Goal: Task Accomplishment & Management: Use online tool/utility

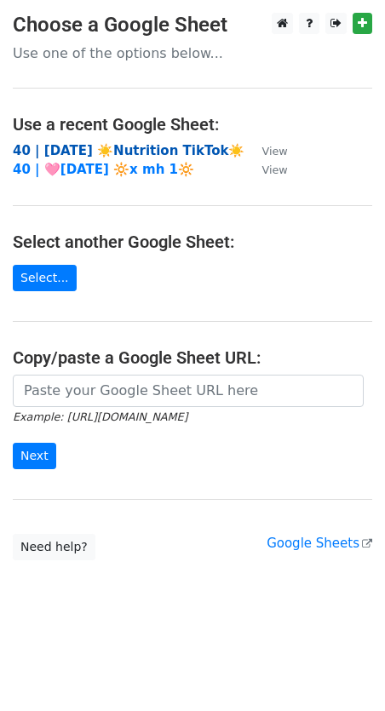
click at [174, 145] on strong "40 | [DATE] ☀️Nutrition TikTok☀️" at bounding box center [129, 150] width 232 height 15
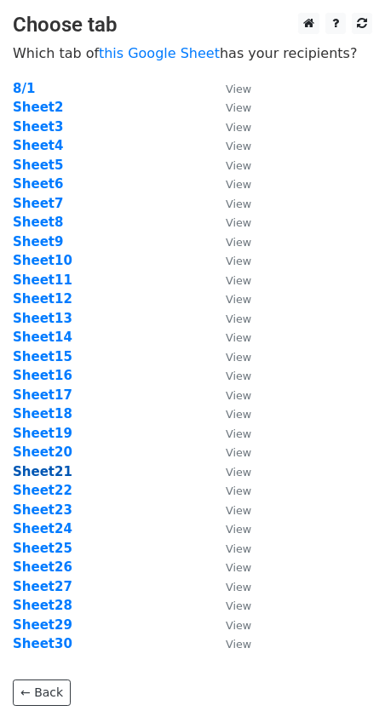
click at [57, 468] on strong "Sheet21" at bounding box center [43, 471] width 60 height 15
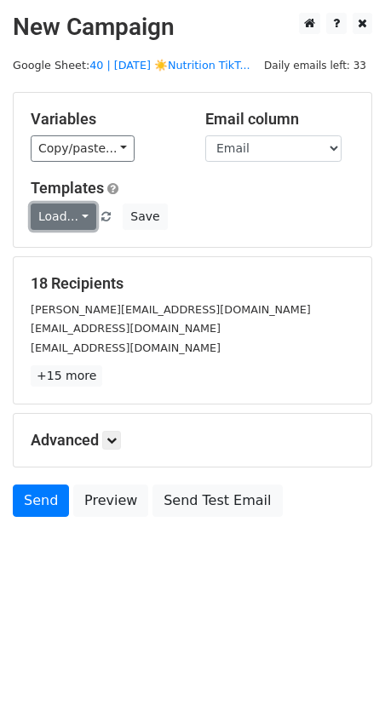
click at [75, 214] on link "Load..." at bounding box center [64, 217] width 66 height 26
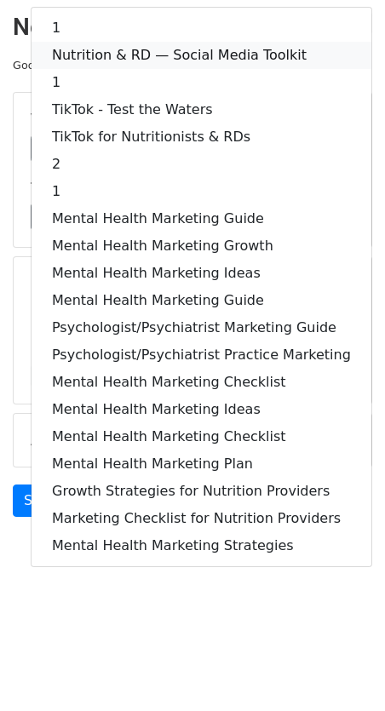
click at [129, 43] on link "Nutrition & RD — Social Media Toolkit" at bounding box center [202, 55] width 340 height 27
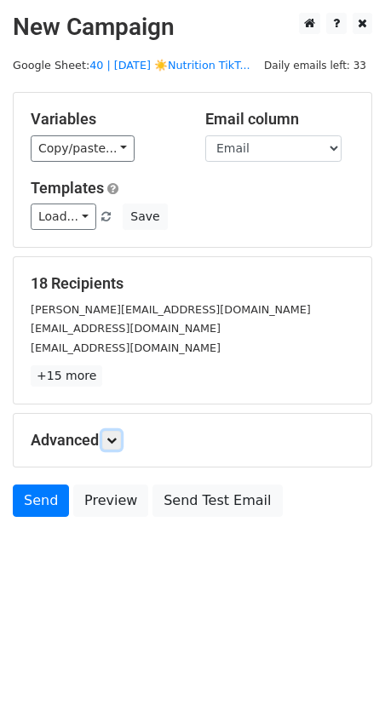
drag, startPoint x: 119, startPoint y: 440, endPoint x: 124, endPoint y: 453, distance: 14.6
click at [117, 440] on icon at bounding box center [111, 440] width 10 height 10
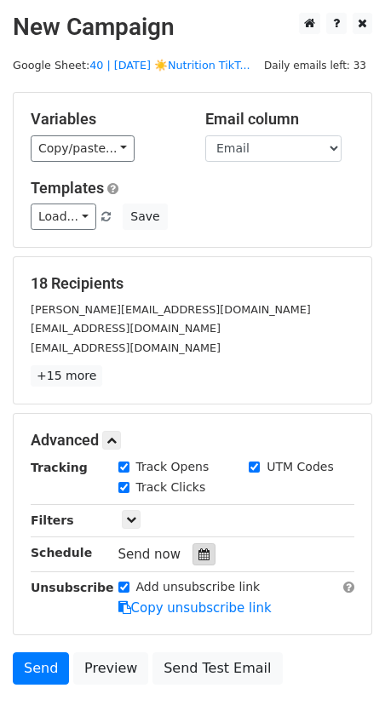
click at [198, 556] on icon at bounding box center [203, 555] width 11 height 12
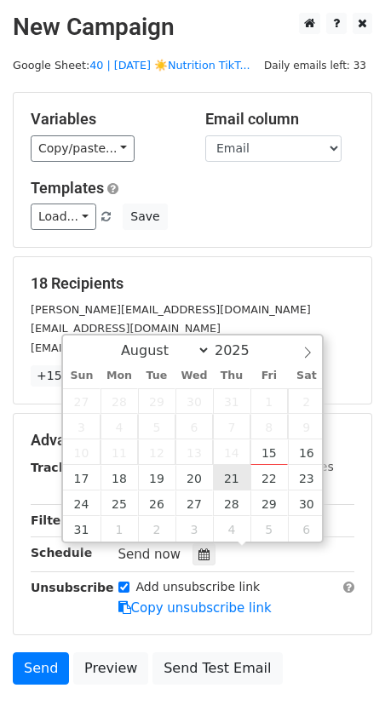
type input "2025-08-21 12:00"
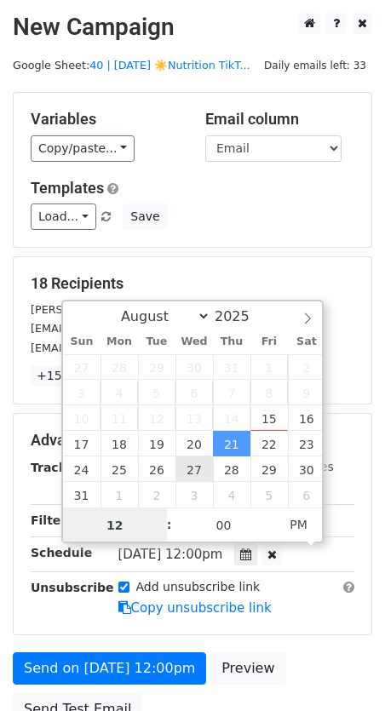
type input "7"
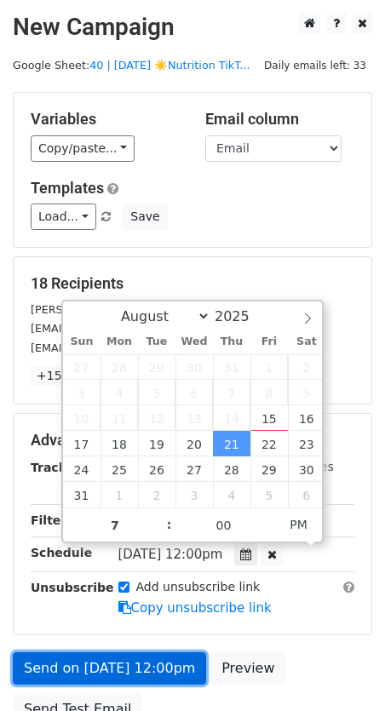
type input "2025-08-21 19:00"
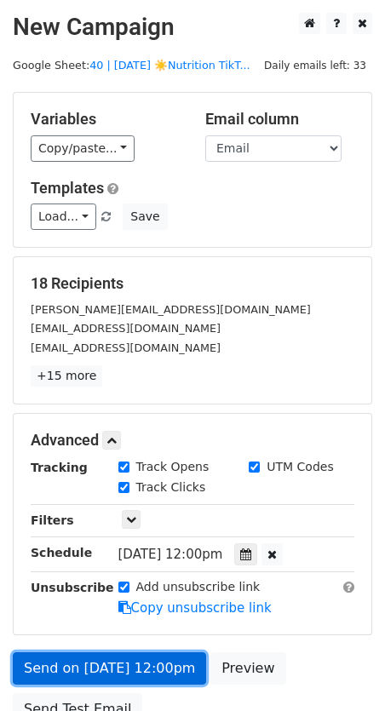
click at [125, 656] on link "Send on Aug 21 at 12:00pm" at bounding box center [109, 668] width 193 height 32
click at [155, 668] on link "Send on Aug 21 at 7:00pm" at bounding box center [105, 668] width 185 height 32
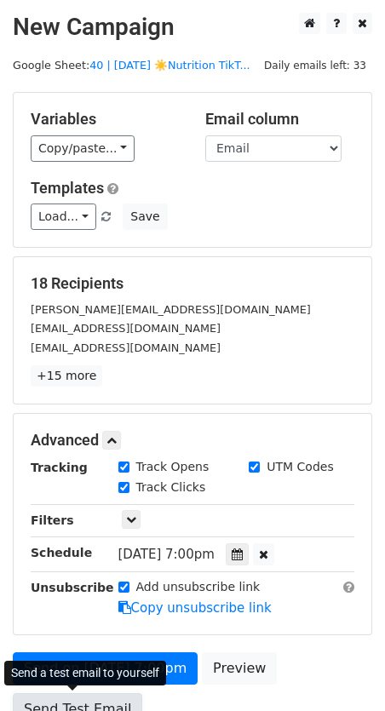
click at [81, 697] on link "Send Test Email" at bounding box center [77, 709] width 129 height 32
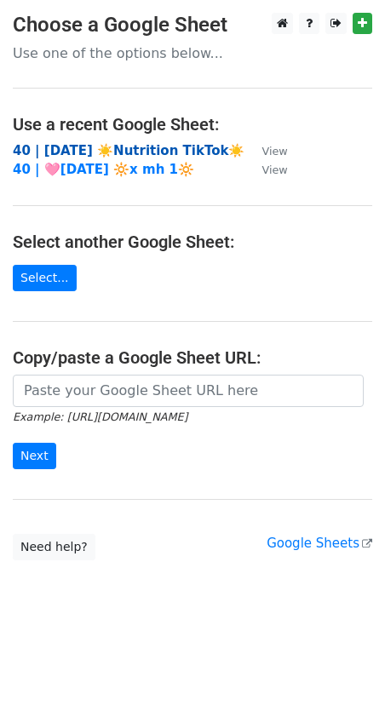
click at [78, 153] on strong "40 | [DATE] ☀️Nutrition TikTok☀️" at bounding box center [129, 150] width 232 height 15
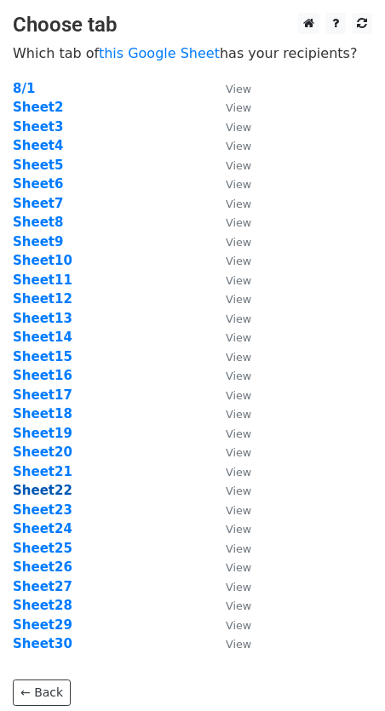
click at [62, 495] on strong "Sheet22" at bounding box center [43, 490] width 60 height 15
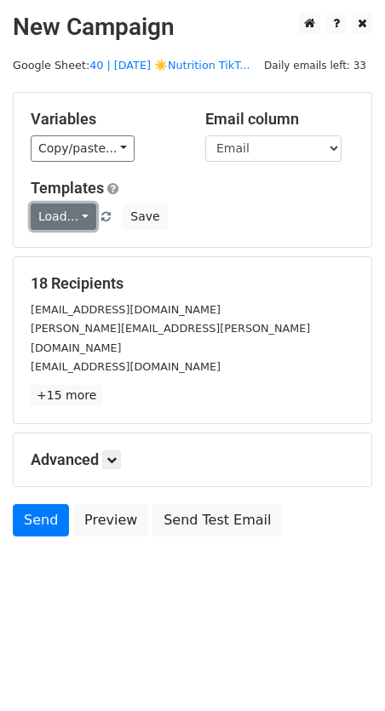
click at [82, 210] on link "Load..." at bounding box center [64, 217] width 66 height 26
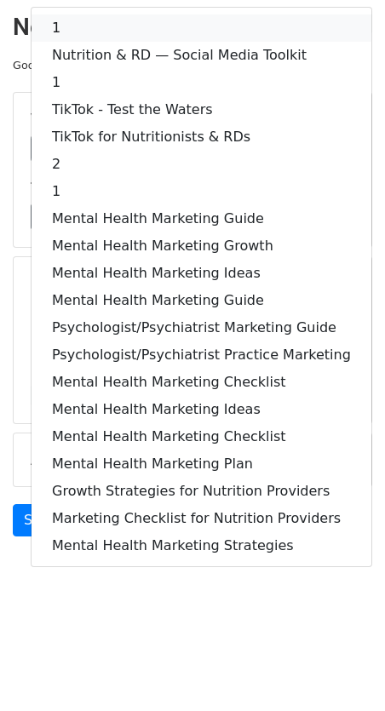
drag, startPoint x: 113, startPoint y: 25, endPoint x: 122, endPoint y: 373, distance: 348.5
click at [113, 25] on link "1" at bounding box center [202, 27] width 340 height 27
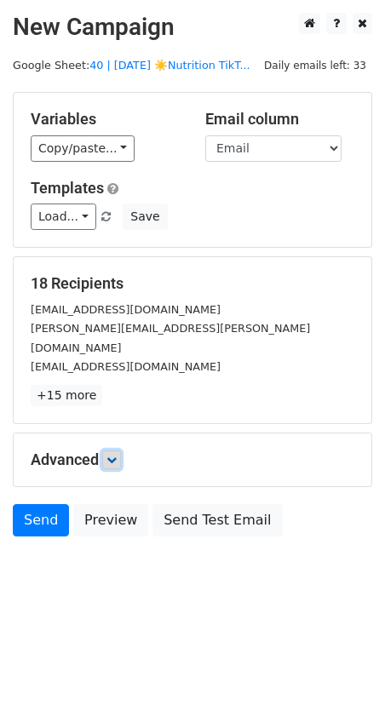
click at [121, 451] on link at bounding box center [111, 460] width 19 height 19
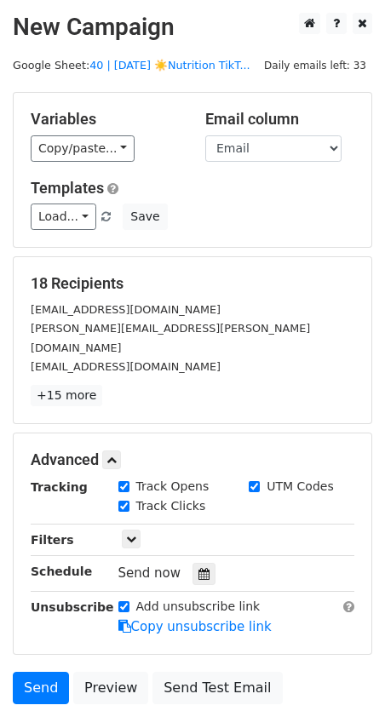
click at [203, 591] on hr at bounding box center [193, 591] width 324 height 1
drag, startPoint x: 203, startPoint y: 559, endPoint x: 214, endPoint y: 559, distance: 11.1
click at [202, 563] on div at bounding box center [203, 574] width 23 height 22
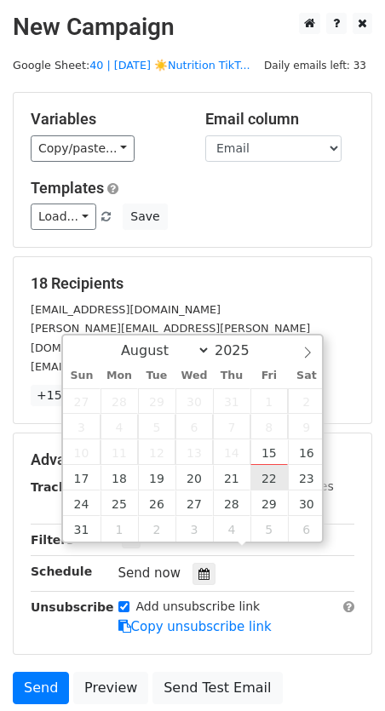
type input "2025-08-22 12:00"
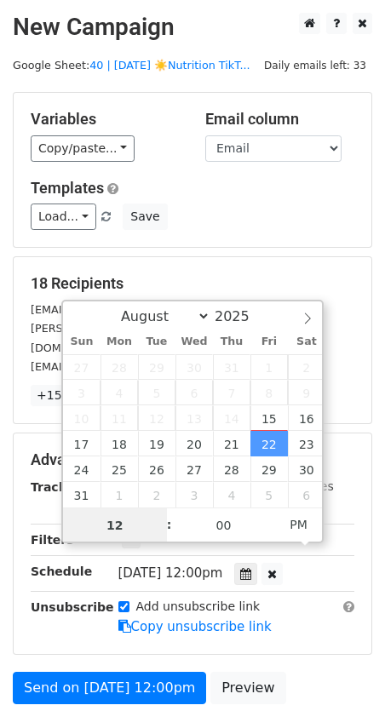
type input "6"
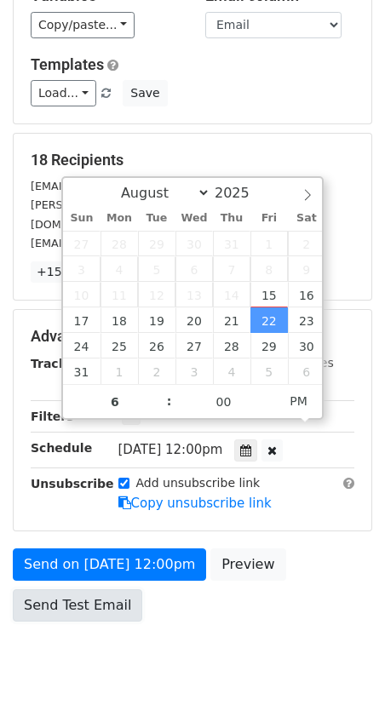
type input "2025-08-22 18:00"
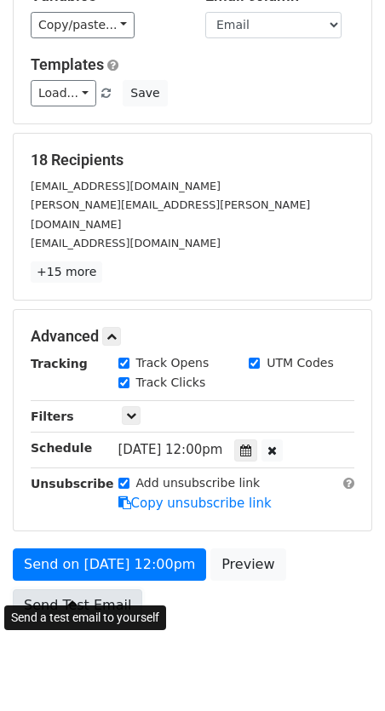
click at [80, 589] on link "Send Test Email" at bounding box center [77, 605] width 129 height 32
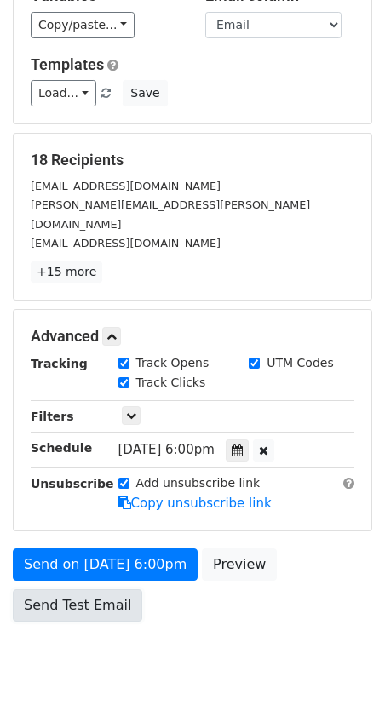
scroll to position [89, 0]
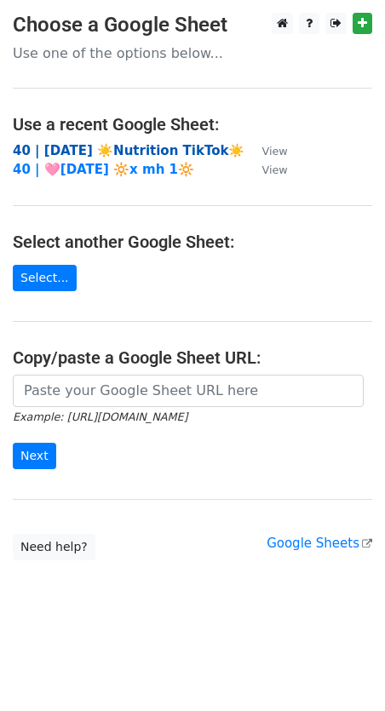
click at [101, 147] on strong "40 | [DATE] ☀️Nutrition TikTok☀️" at bounding box center [129, 150] width 232 height 15
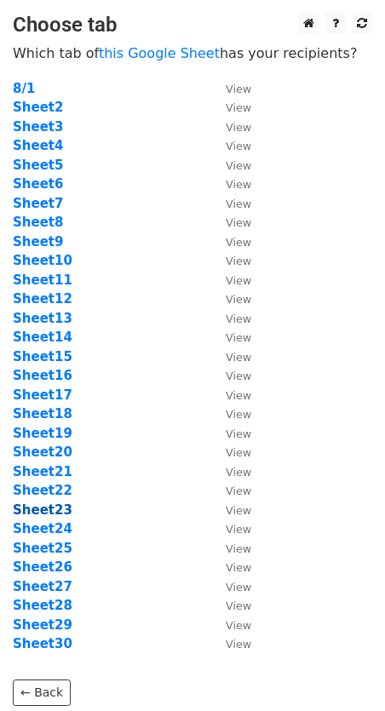
click at [56, 514] on strong "Sheet23" at bounding box center [43, 510] width 60 height 15
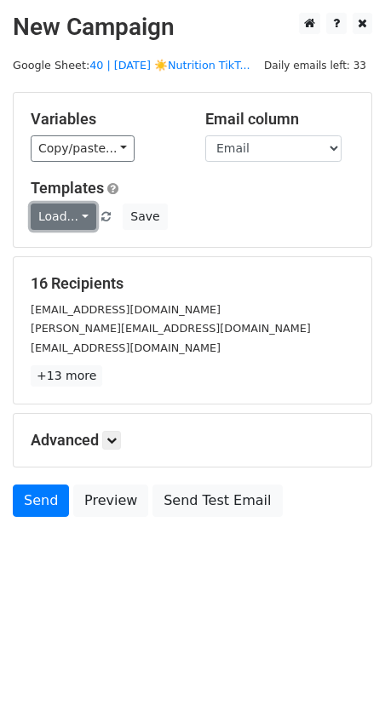
click at [49, 210] on link "Load..." at bounding box center [64, 217] width 66 height 26
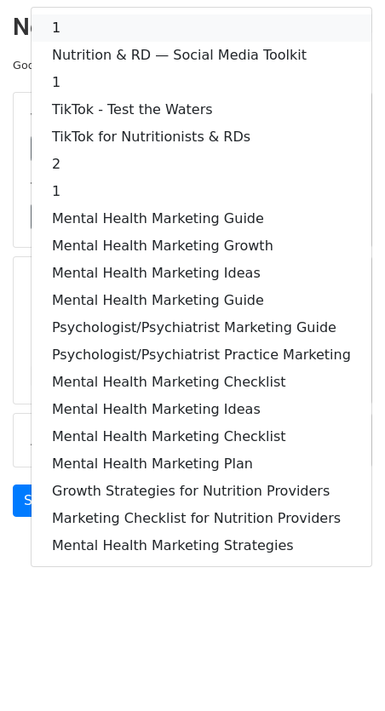
click at [116, 14] on link "1" at bounding box center [202, 27] width 340 height 27
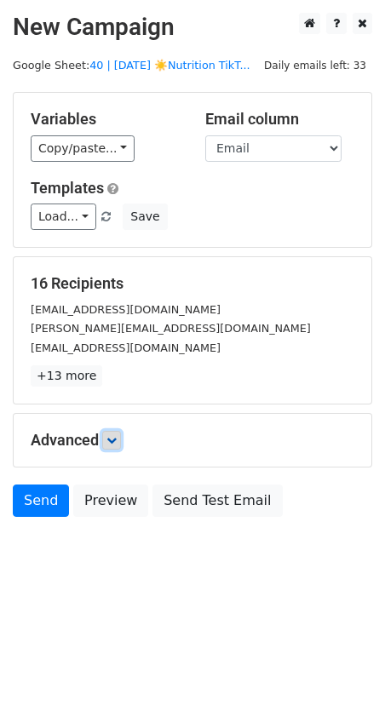
click at [112, 431] on link at bounding box center [111, 440] width 19 height 19
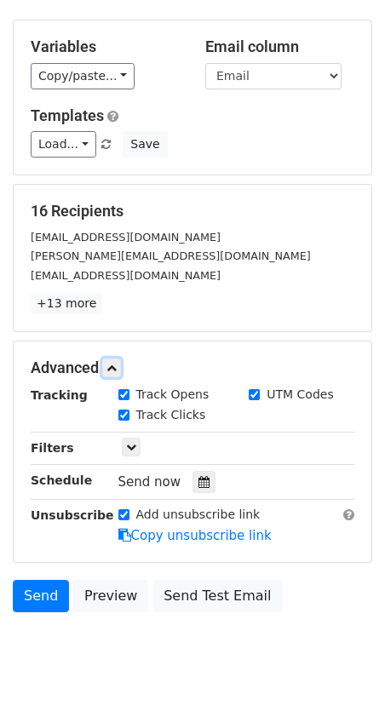
scroll to position [117, 0]
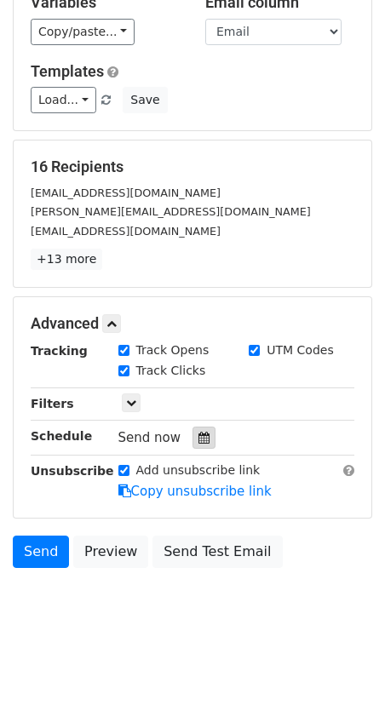
click at [198, 432] on icon at bounding box center [203, 438] width 11 height 12
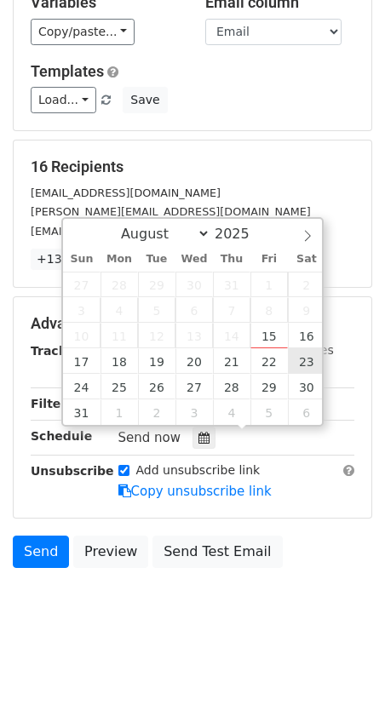
type input "2025-08-23 12:00"
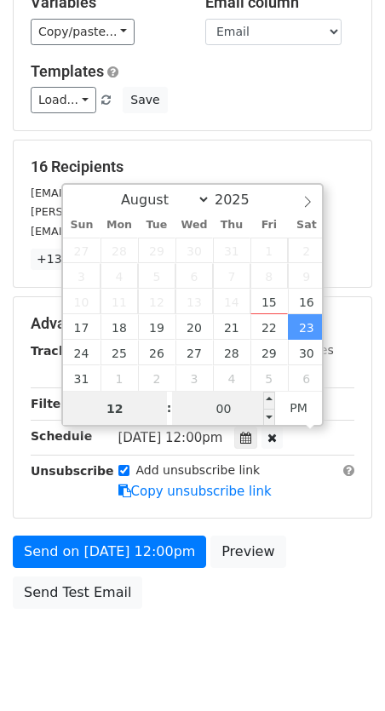
type input "8"
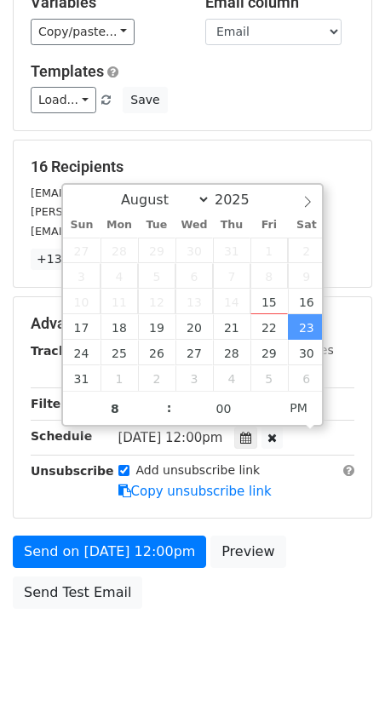
type input "2025-08-23 20:00"
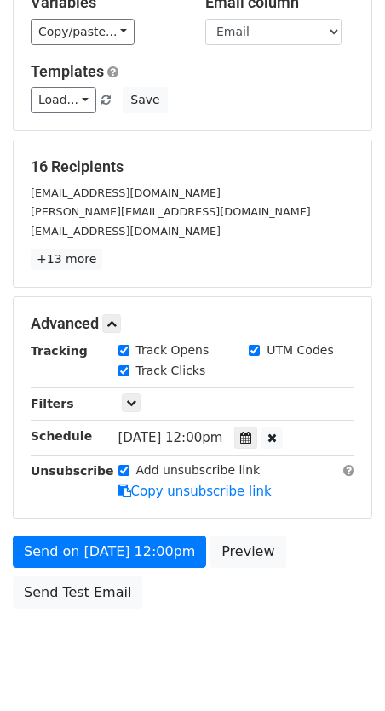
click at [64, 610] on div "Send on Aug 23 at 12:00pm Preview Send Test Email" at bounding box center [192, 577] width 385 height 82
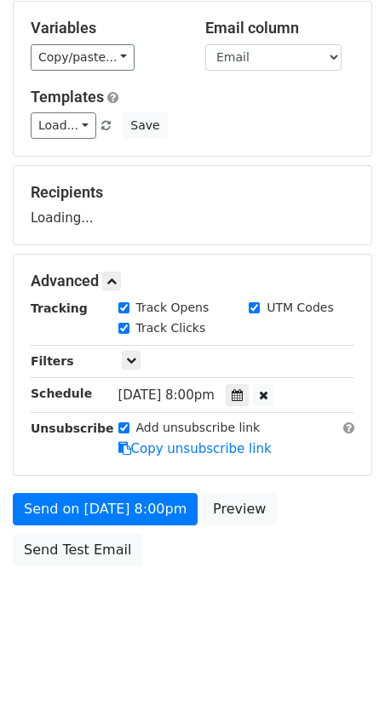
scroll to position [89, 0]
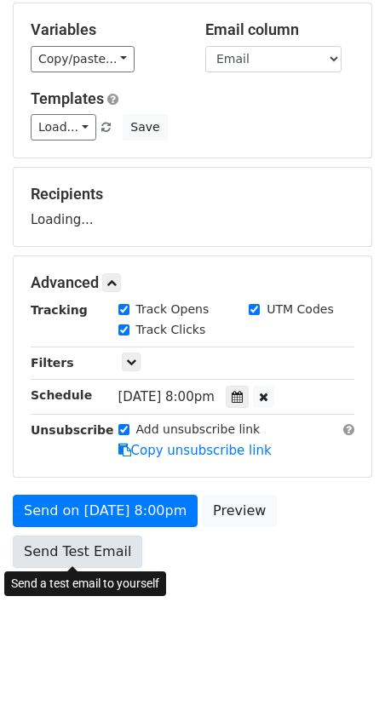
click at [104, 555] on link "Send Test Email" at bounding box center [77, 552] width 129 height 32
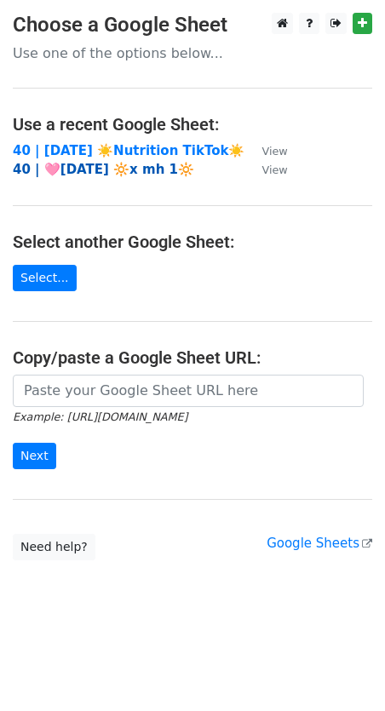
click at [122, 164] on strong "40 | 🩷[DATE] 🔆x mh 1🔆" at bounding box center [103, 169] width 181 height 15
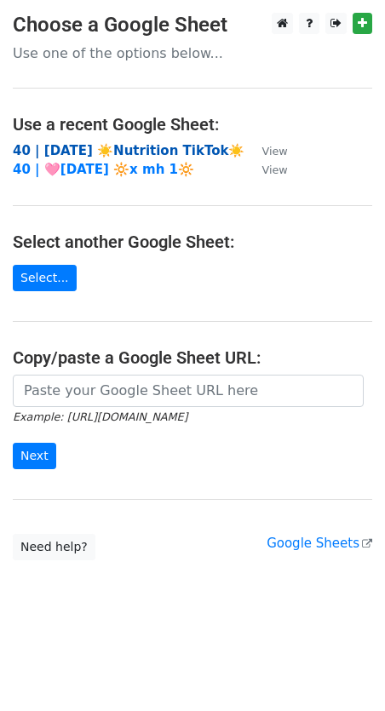
click at [54, 152] on strong "40 | [DATE] ☀️Nutrition TikTok☀️" at bounding box center [129, 150] width 232 height 15
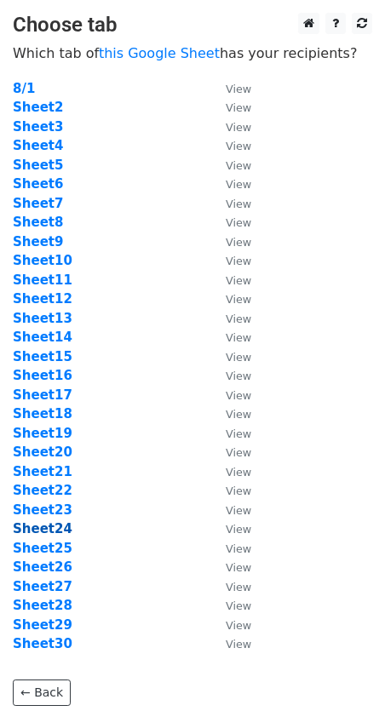
click at [55, 526] on strong "Sheet24" at bounding box center [43, 528] width 60 height 15
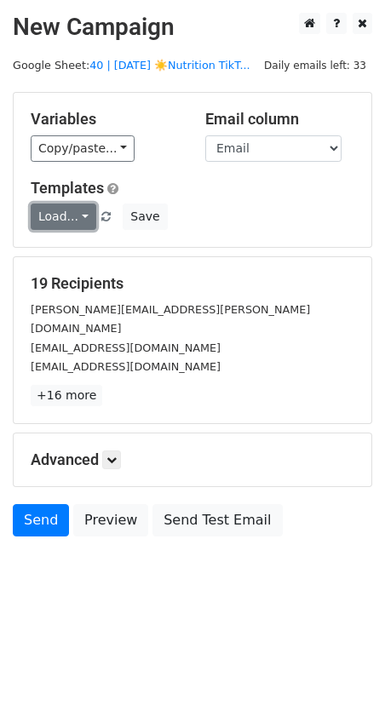
click at [67, 222] on link "Load..." at bounding box center [64, 217] width 66 height 26
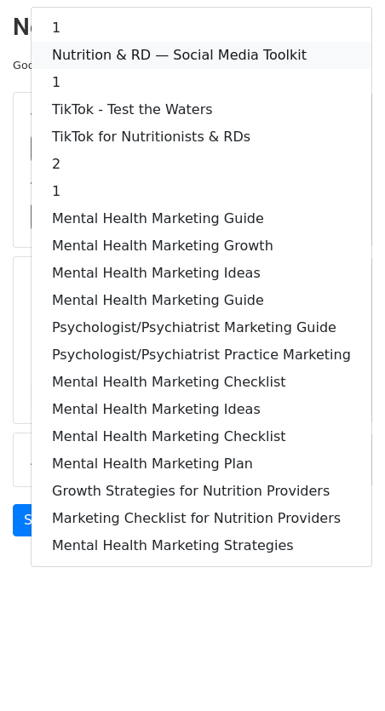
click at [111, 55] on link "Nutrition & RD — Social Media Toolkit" at bounding box center [202, 55] width 340 height 27
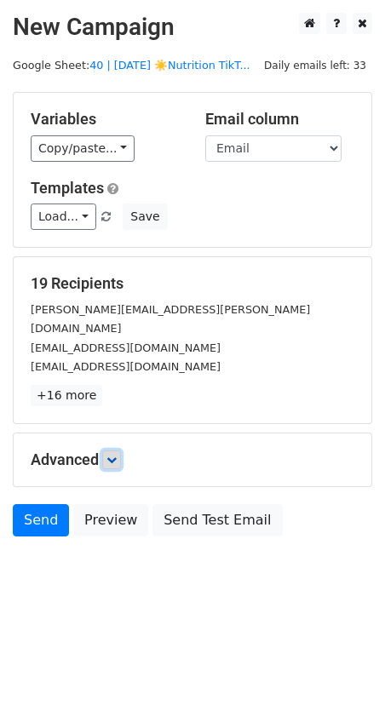
click at [111, 455] on icon at bounding box center [111, 460] width 10 height 10
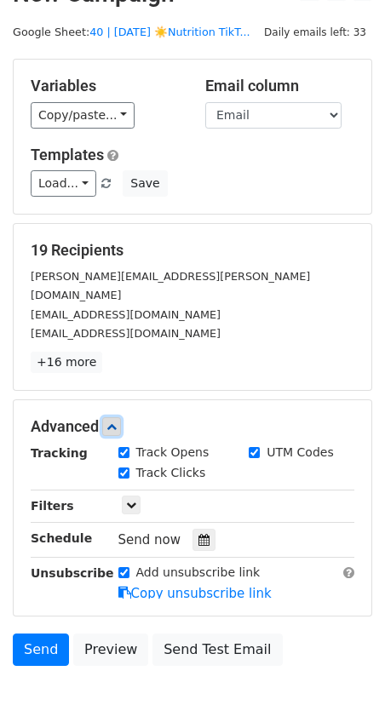
scroll to position [66, 0]
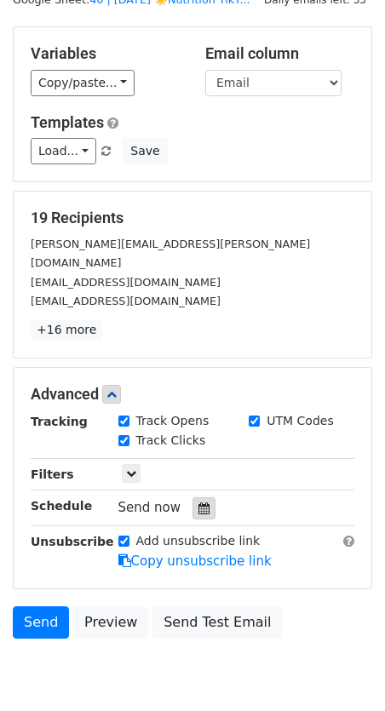
click at [198, 503] on icon at bounding box center [203, 509] width 11 height 12
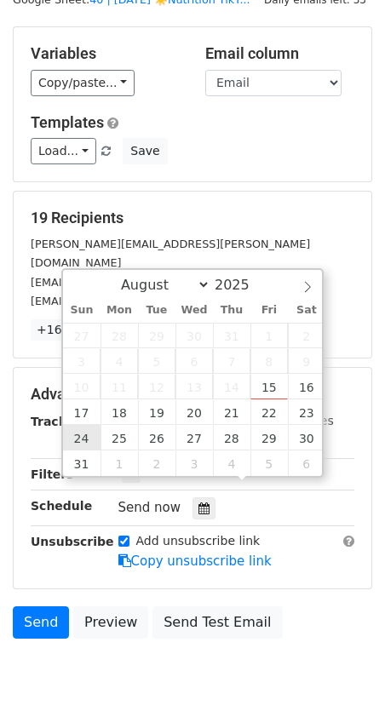
type input "2025-08-24 12:00"
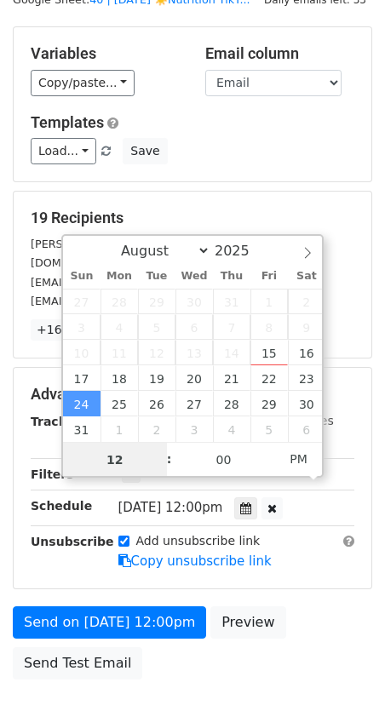
type input "8"
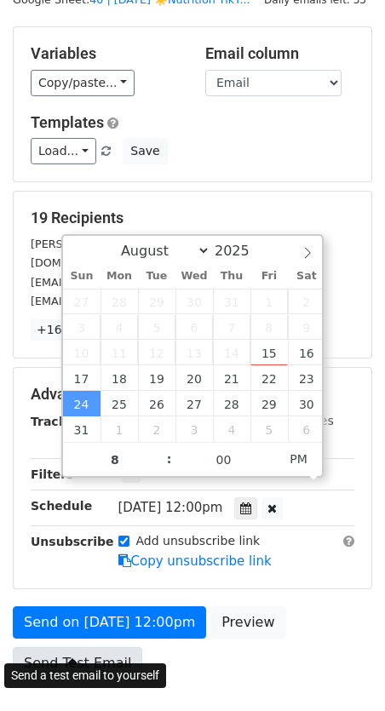
type input "2025-08-24 20:00"
click at [63, 647] on link "Send Test Email" at bounding box center [77, 663] width 129 height 32
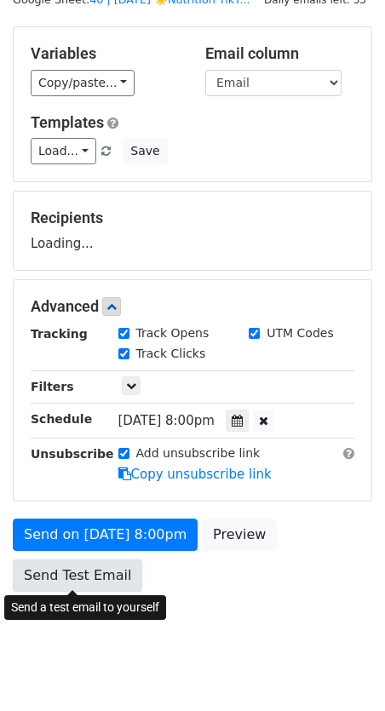
click at [88, 566] on link "Send Test Email" at bounding box center [77, 576] width 129 height 32
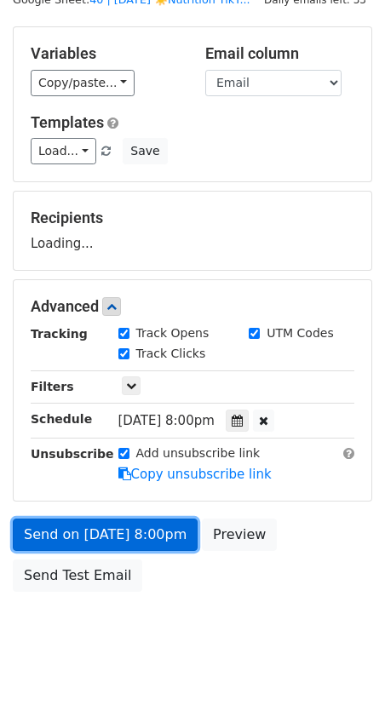
click at [63, 519] on link "Send on Aug 24 at 8:00pm" at bounding box center [105, 535] width 185 height 32
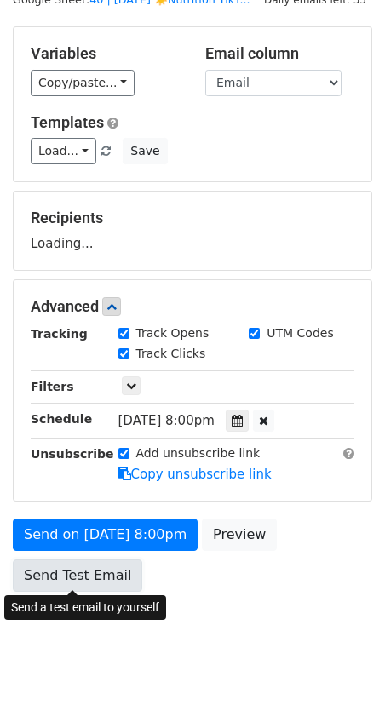
click at [62, 580] on link "Send Test Email" at bounding box center [77, 576] width 129 height 32
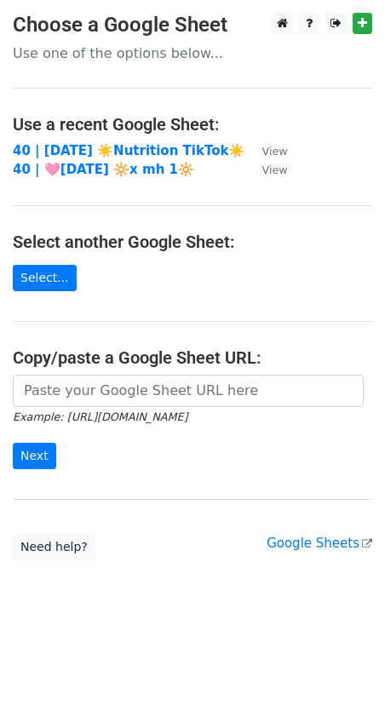
click at [126, 138] on main "Choose a Google Sheet Use one of the options below... Use a recent Google Sheet…" at bounding box center [192, 287] width 385 height 548
click at [115, 143] on strong "40 | [DATE] ☀️Nutrition TikTok☀️" at bounding box center [129, 150] width 232 height 15
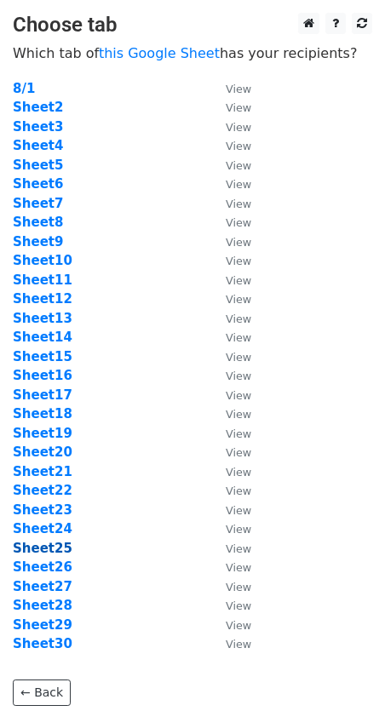
click at [37, 543] on strong "Sheet25" at bounding box center [43, 548] width 60 height 15
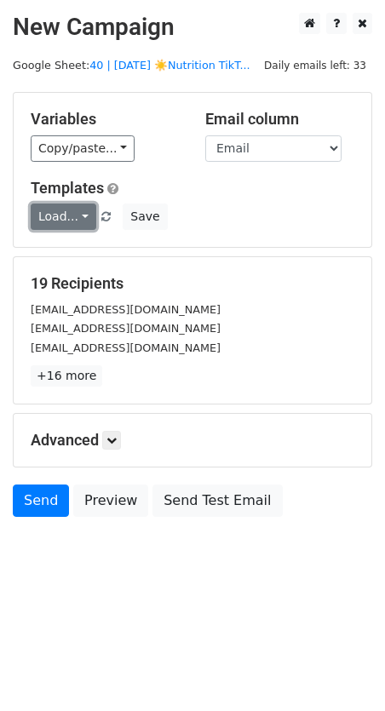
click at [78, 213] on link "Load..." at bounding box center [64, 217] width 66 height 26
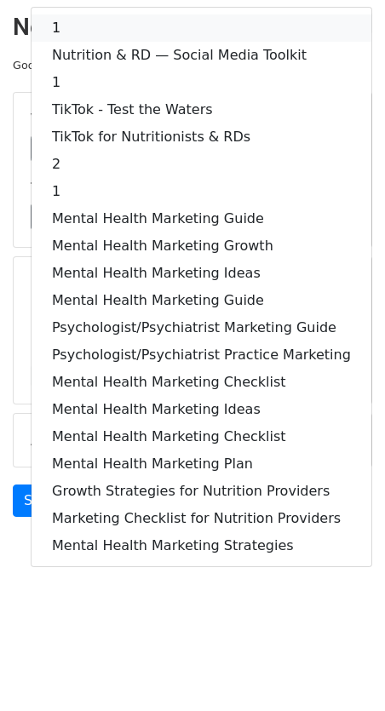
click at [98, 37] on link "1" at bounding box center [202, 27] width 340 height 27
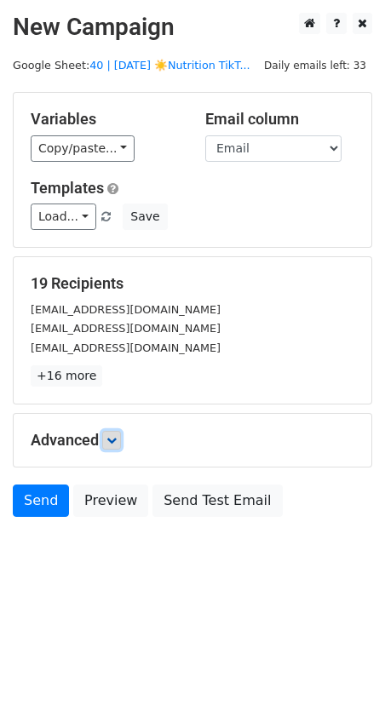
click at [117, 439] on icon at bounding box center [111, 440] width 10 height 10
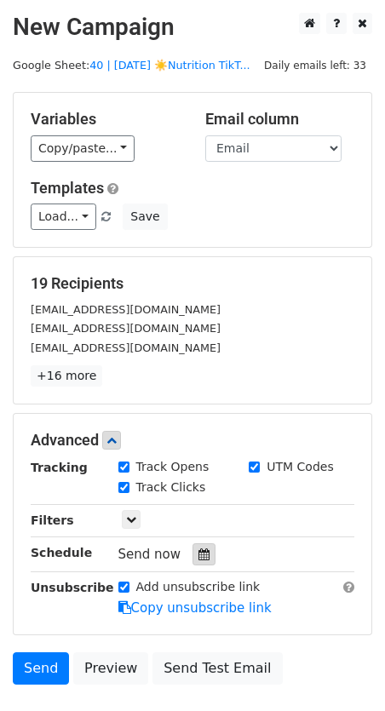
click at [198, 549] on icon at bounding box center [203, 555] width 11 height 12
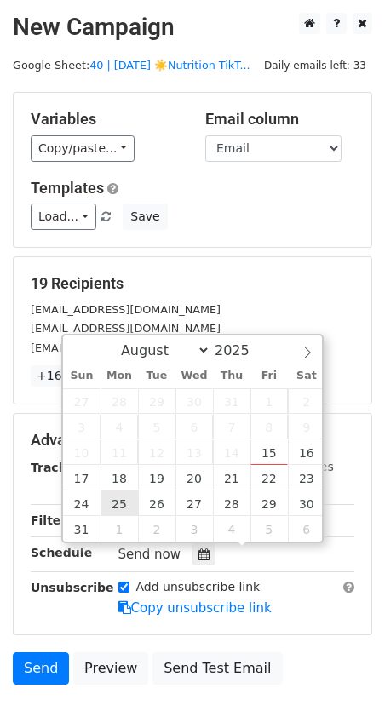
type input "2025-08-25 12:00"
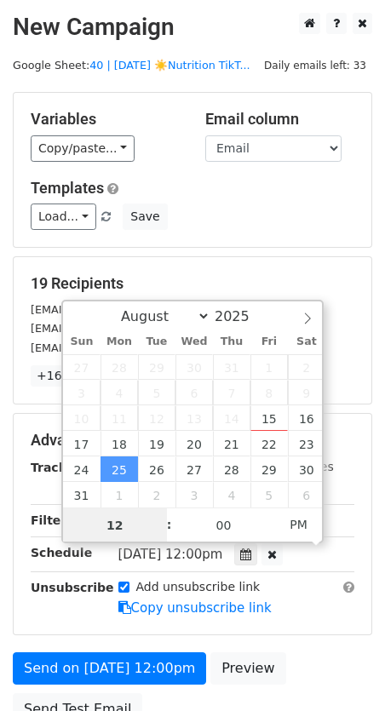
type input "9"
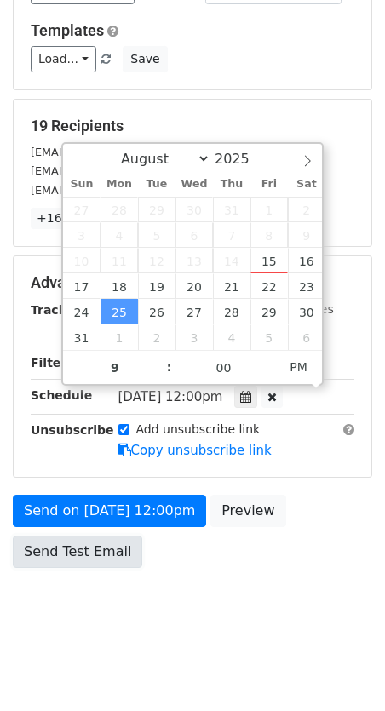
type input "2025-08-25 21:00"
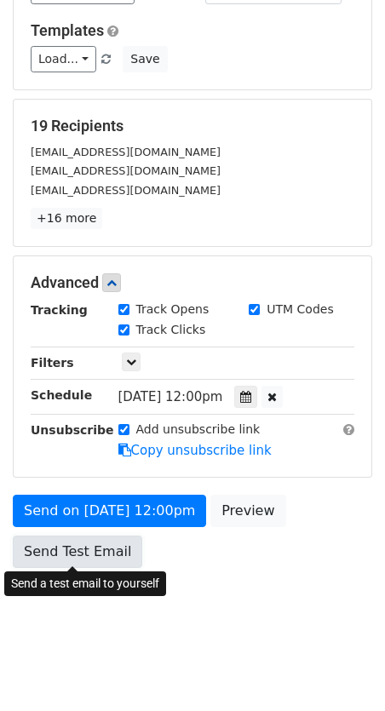
click at [67, 560] on link "Send Test Email" at bounding box center [77, 552] width 129 height 32
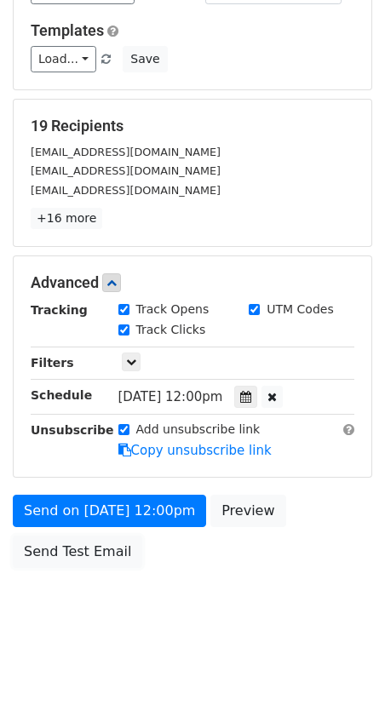
scroll to position [89, 0]
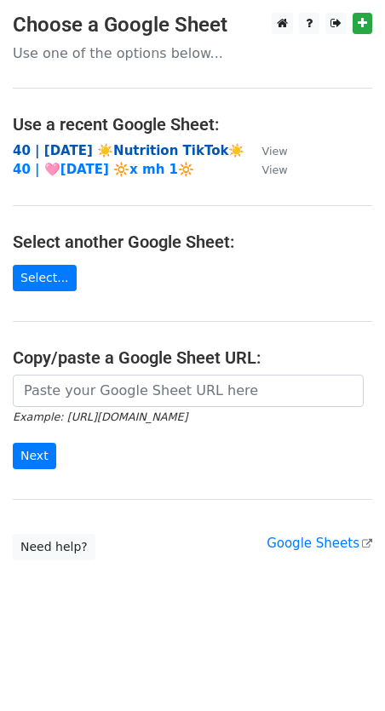
click at [106, 146] on strong "40 | [DATE] ☀️Nutrition TikTok☀️" at bounding box center [129, 150] width 232 height 15
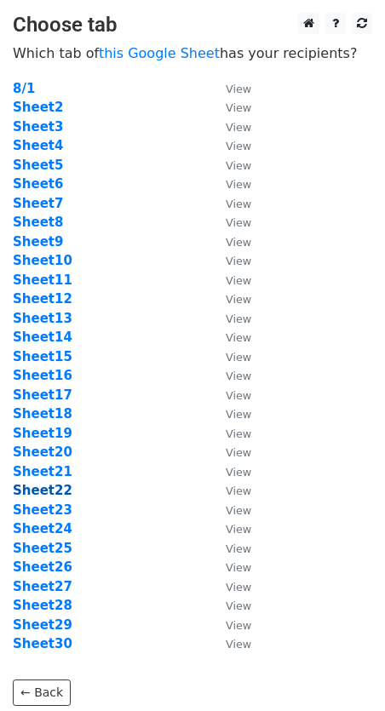
scroll to position [17, 0]
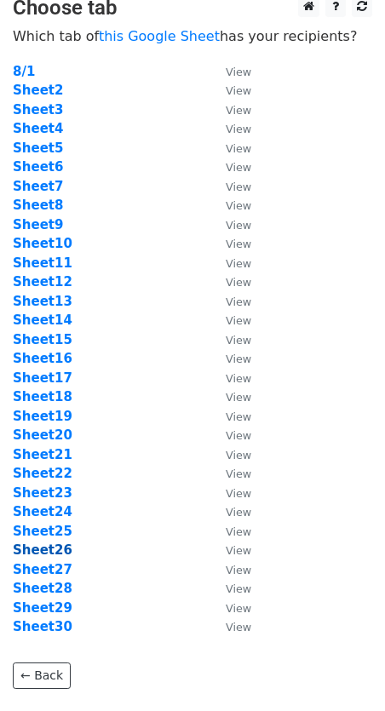
click at [37, 551] on strong "Sheet26" at bounding box center [43, 550] width 60 height 15
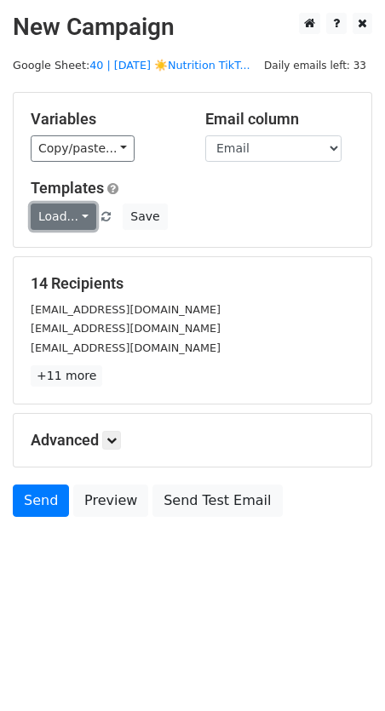
click at [70, 215] on link "Load..." at bounding box center [64, 217] width 66 height 26
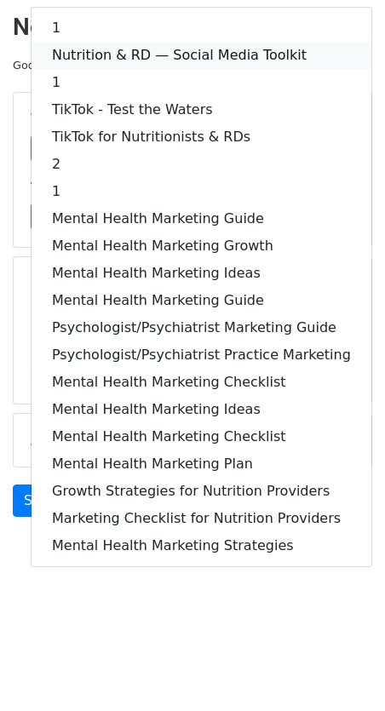
click at [138, 56] on link "Nutrition & RD — Social Media Toolkit" at bounding box center [202, 55] width 340 height 27
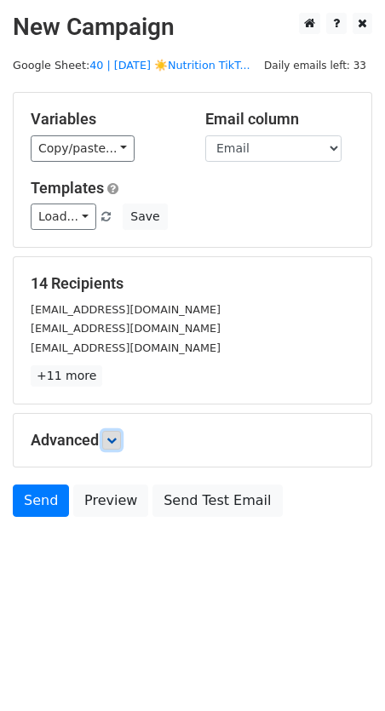
click at [121, 446] on link at bounding box center [111, 440] width 19 height 19
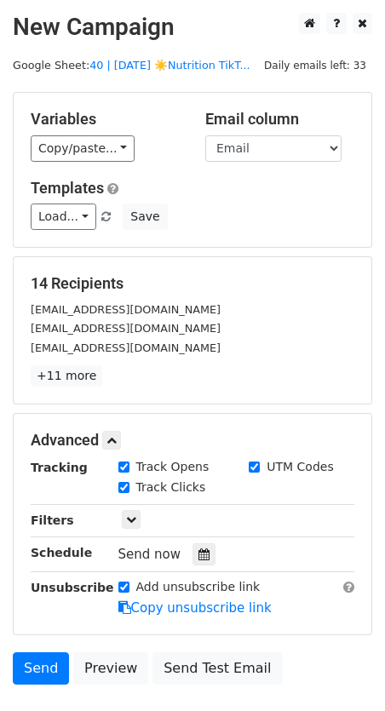
click at [194, 566] on div "Tracking Track Opens UTM Codes Track Clicks Filters Only include spreadsheet ro…" at bounding box center [193, 537] width 324 height 159
click at [201, 557] on icon at bounding box center [203, 555] width 11 height 12
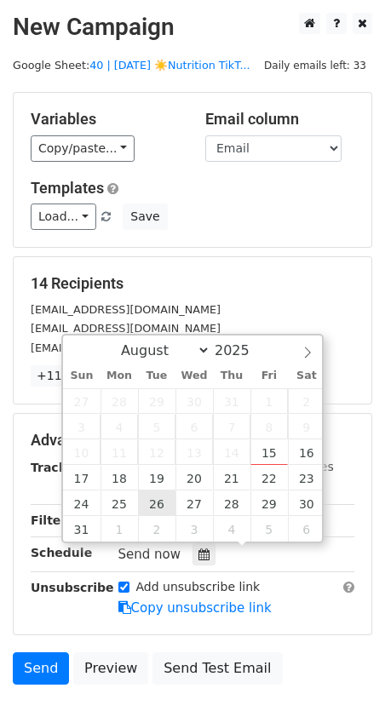
type input "[DATE] 12:00"
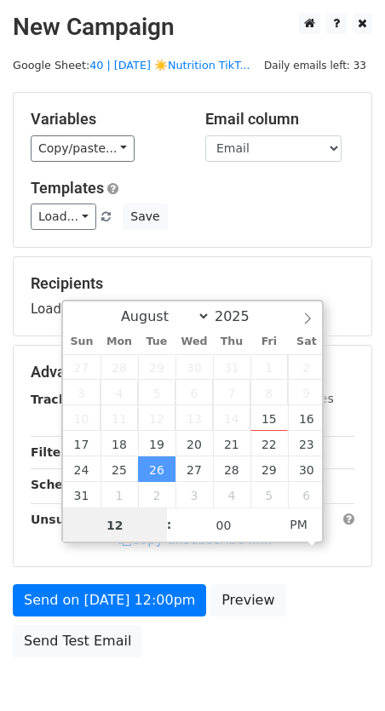
type input "8"
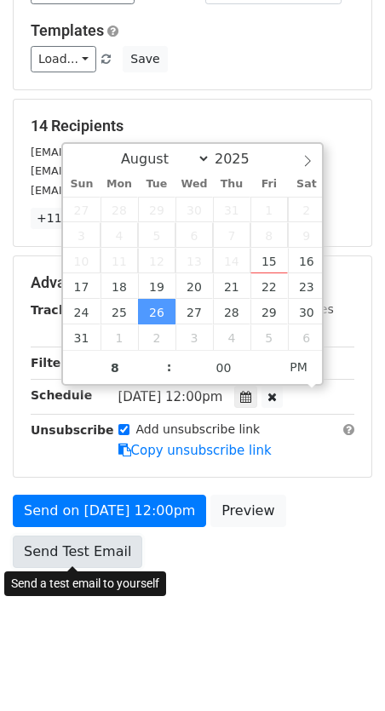
type input "[DATE] 20:00"
click at [77, 557] on link "Send Test Email" at bounding box center [77, 552] width 129 height 32
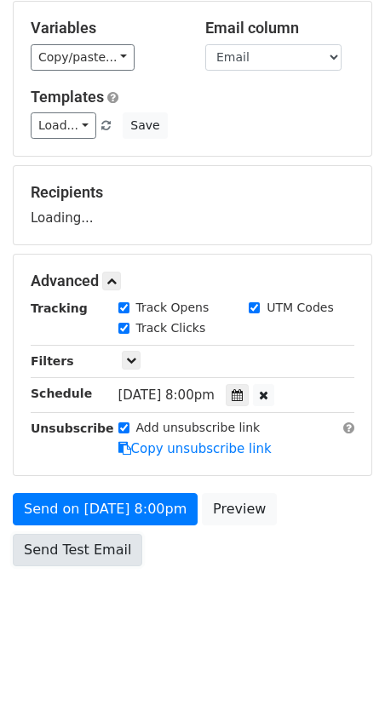
scroll to position [89, 0]
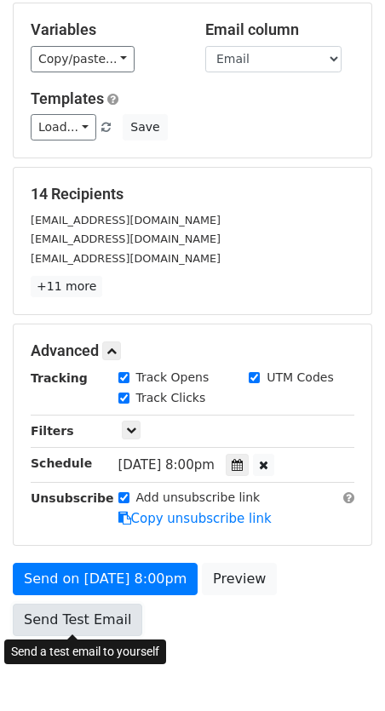
click at [84, 615] on link "Send Test Email" at bounding box center [77, 620] width 129 height 32
